Goal: Navigation & Orientation: Find specific page/section

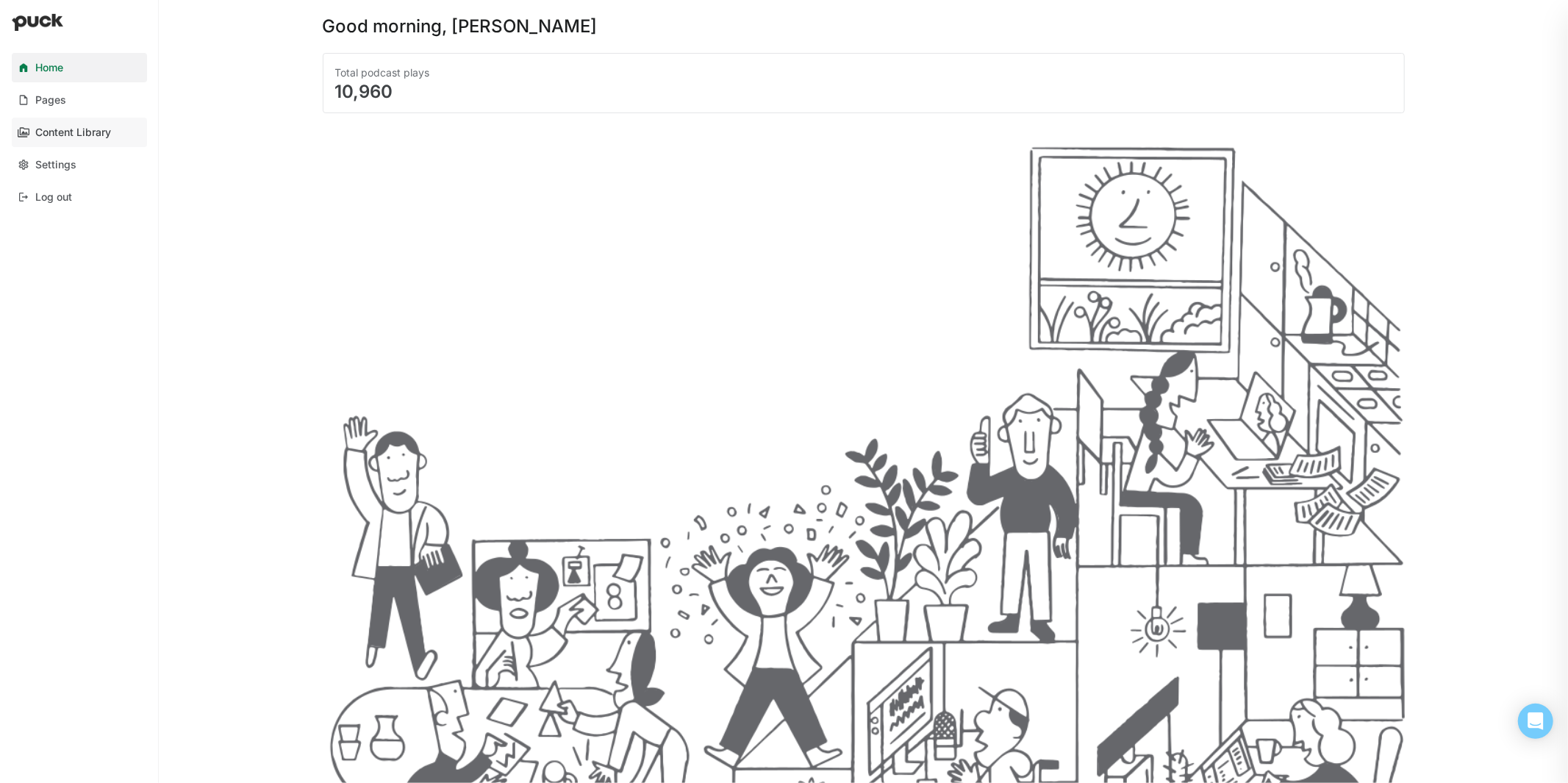
click at [71, 134] on div "Content Library" at bounding box center [73, 133] width 76 height 13
click at [100, 112] on link "Pages" at bounding box center [79, 100] width 135 height 29
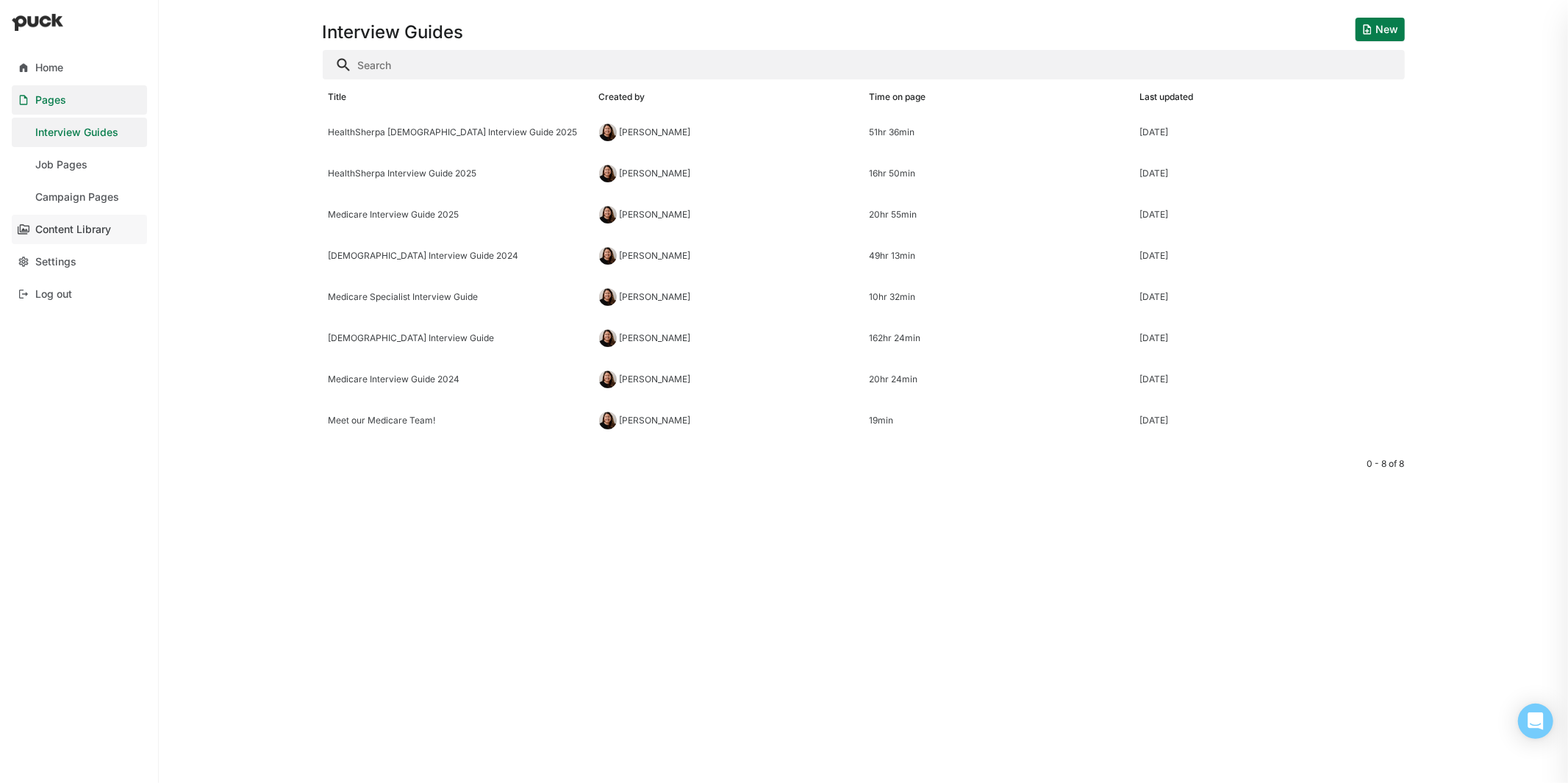
click at [74, 227] on div "Content Library" at bounding box center [73, 230] width 76 height 13
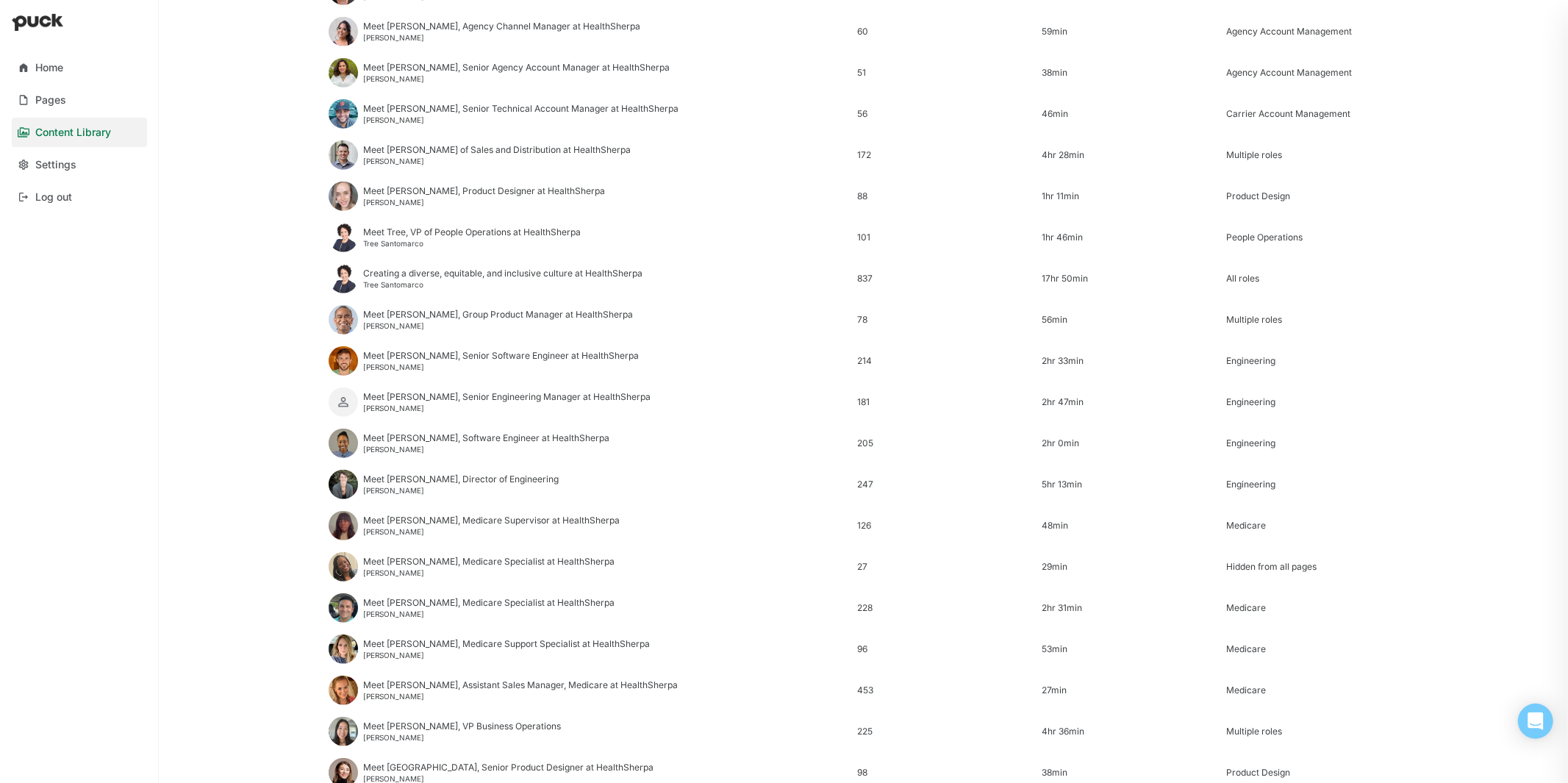
scroll to position [835, 0]
